Goal: Task Accomplishment & Management: Manage account settings

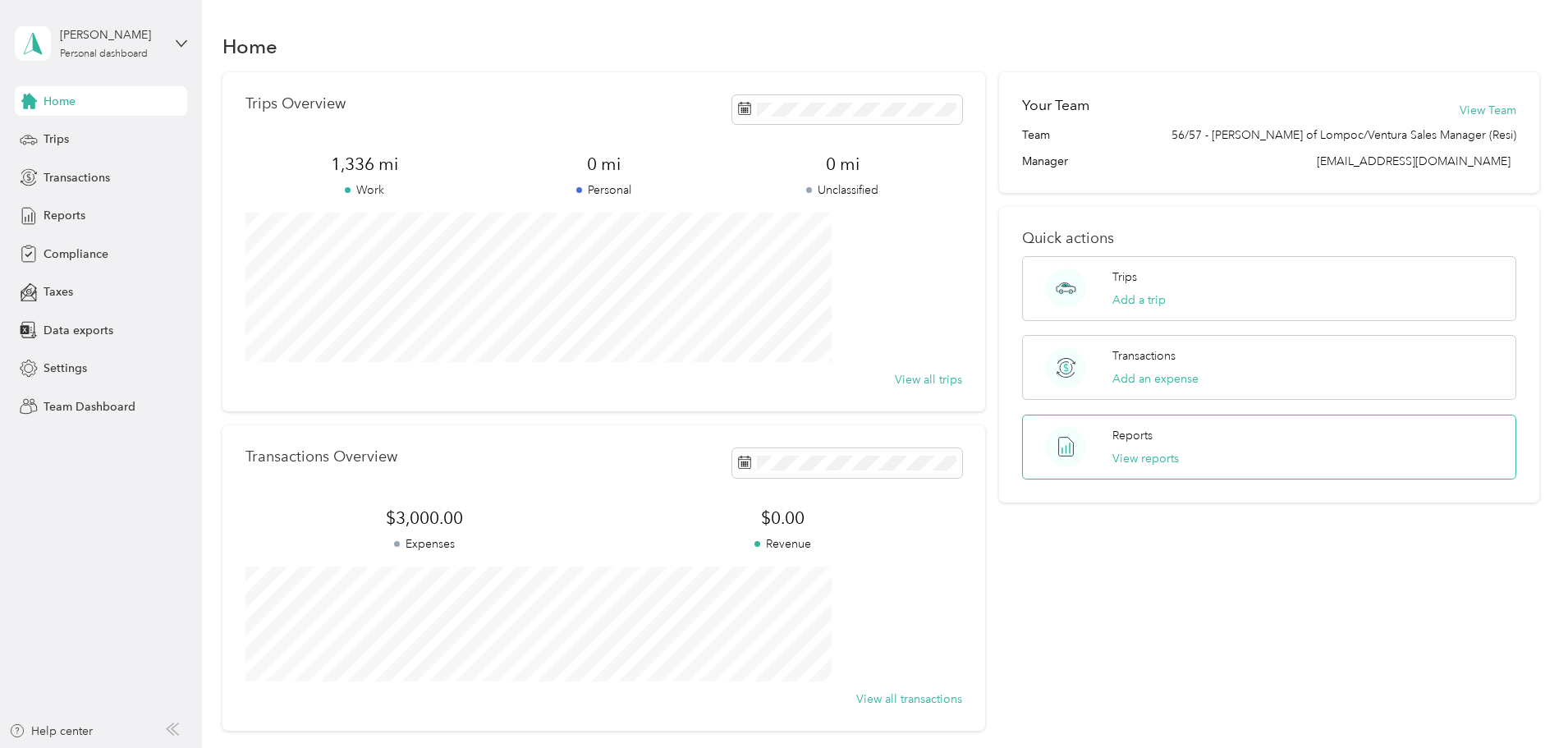
click at [1123, 445] on div "Reports View reports" at bounding box center [1145, 446] width 66 height 40
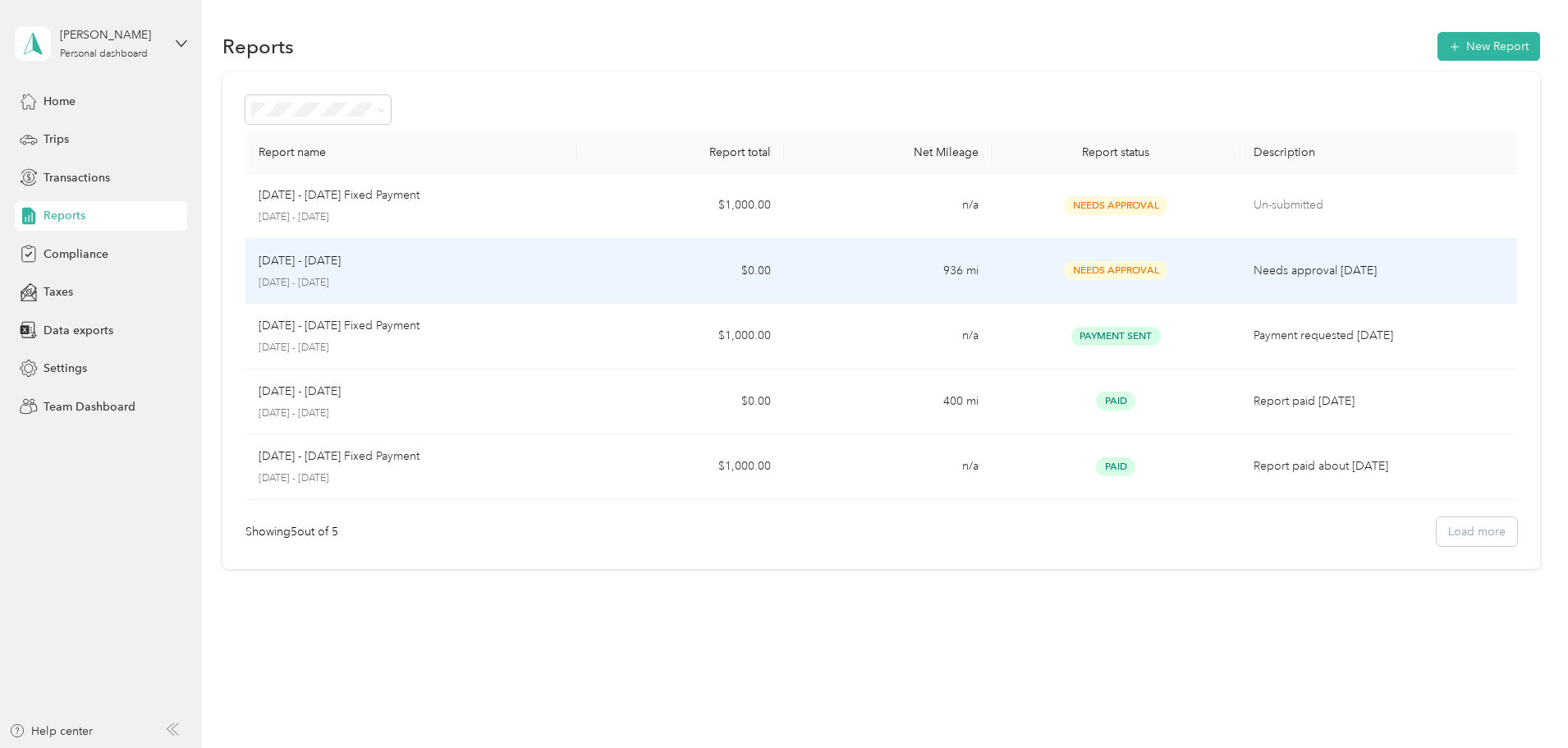
click at [401, 298] on td "[DATE] - [DATE] [DATE] - [DATE]" at bounding box center [411, 271] width 331 height 66
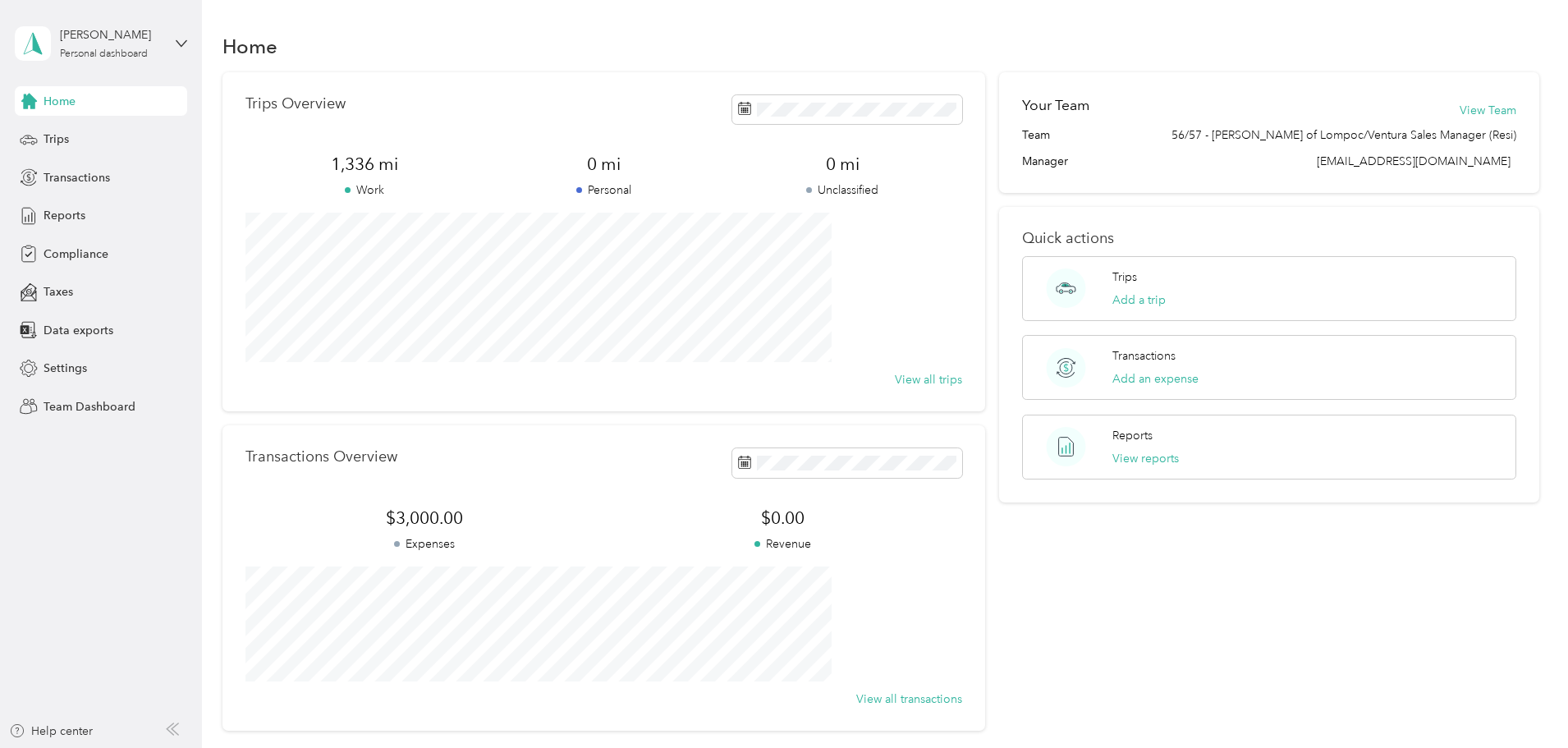
click at [295, 97] on div "Trips Overview 1,336 mi Work 0 mi Personal 0 mi Unclassified View all trips Tra…" at bounding box center [881, 401] width 1317 height 658
click at [272, 93] on div "Trips Overview 1,336 mi Work 0 mi Personal 0 mi Unclassified View all trips Tra…" at bounding box center [881, 401] width 1317 height 658
click at [272, 82] on div "Trips Overview 1,336 mi Work 0 mi Personal 0 mi Unclassified View all trips Tra…" at bounding box center [881, 401] width 1317 height 658
click at [284, 100] on div "Trips Overview 1,336 mi Work 0 mi Personal 0 mi Unclassified View all trips Tra…" at bounding box center [881, 401] width 1317 height 658
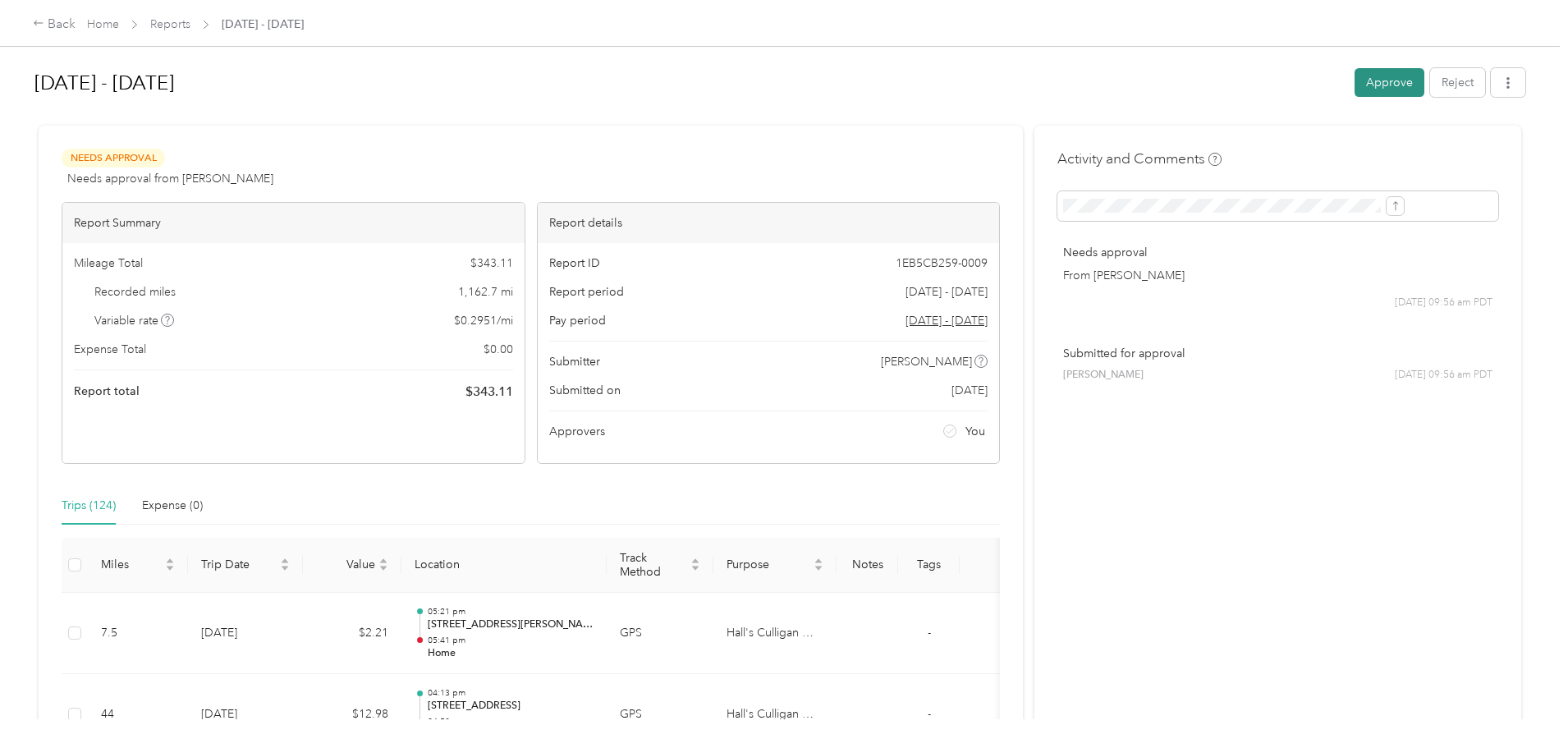
click at [1355, 75] on button "Approve" at bounding box center [1389, 81] width 70 height 28
click at [1355, 75] on button "Approve" at bounding box center [1389, 81] width 70 height 28
click at [1355, 91] on button "Approve" at bounding box center [1389, 81] width 70 height 28
click at [1355, 80] on button "Approve" at bounding box center [1389, 81] width 70 height 28
click at [1355, 81] on button "Approve" at bounding box center [1389, 81] width 70 height 28
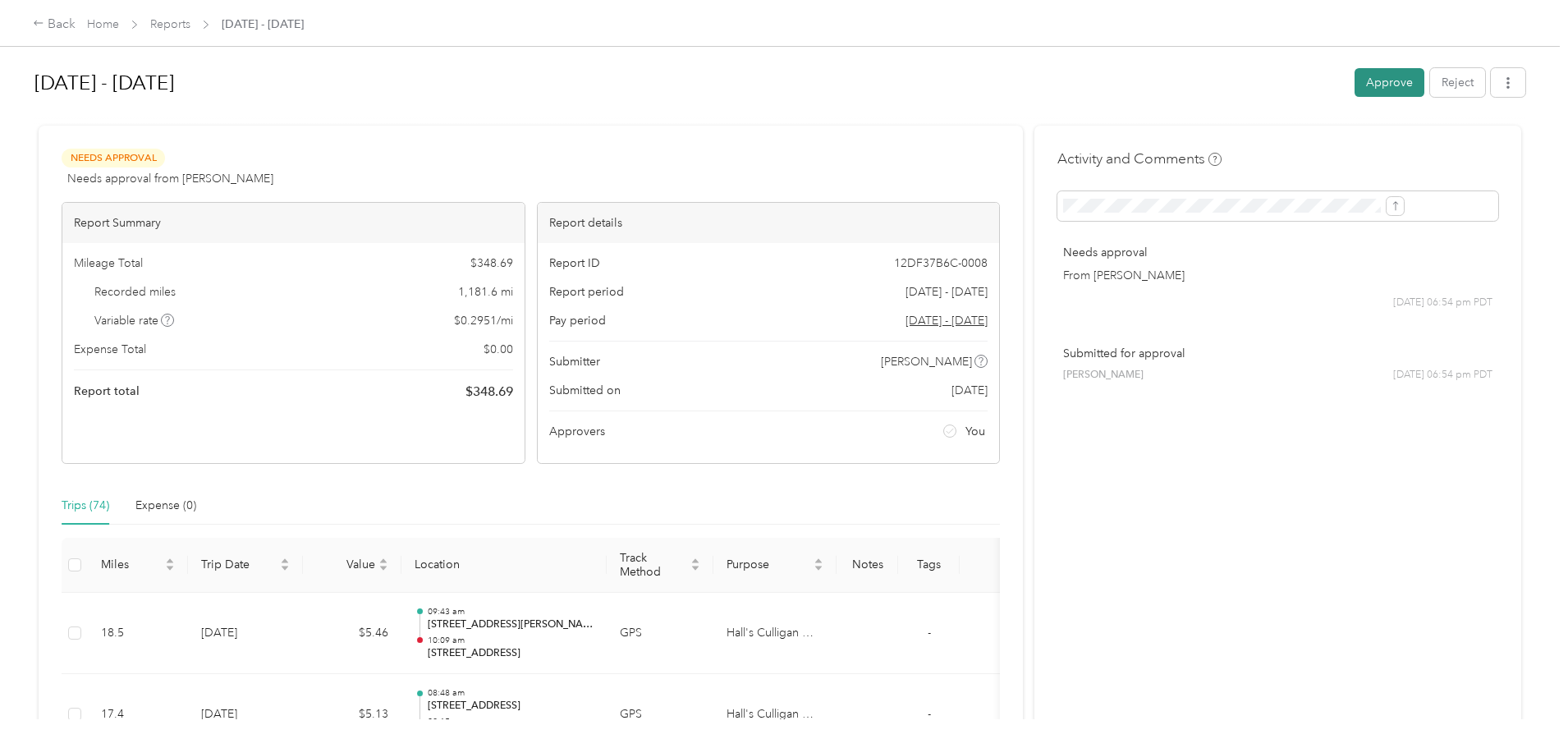
click at [1355, 79] on button "Approve" at bounding box center [1389, 81] width 70 height 28
click at [1355, 72] on button "Approve" at bounding box center [1389, 81] width 70 height 28
